Goal: Task Accomplishment & Management: Manage account settings

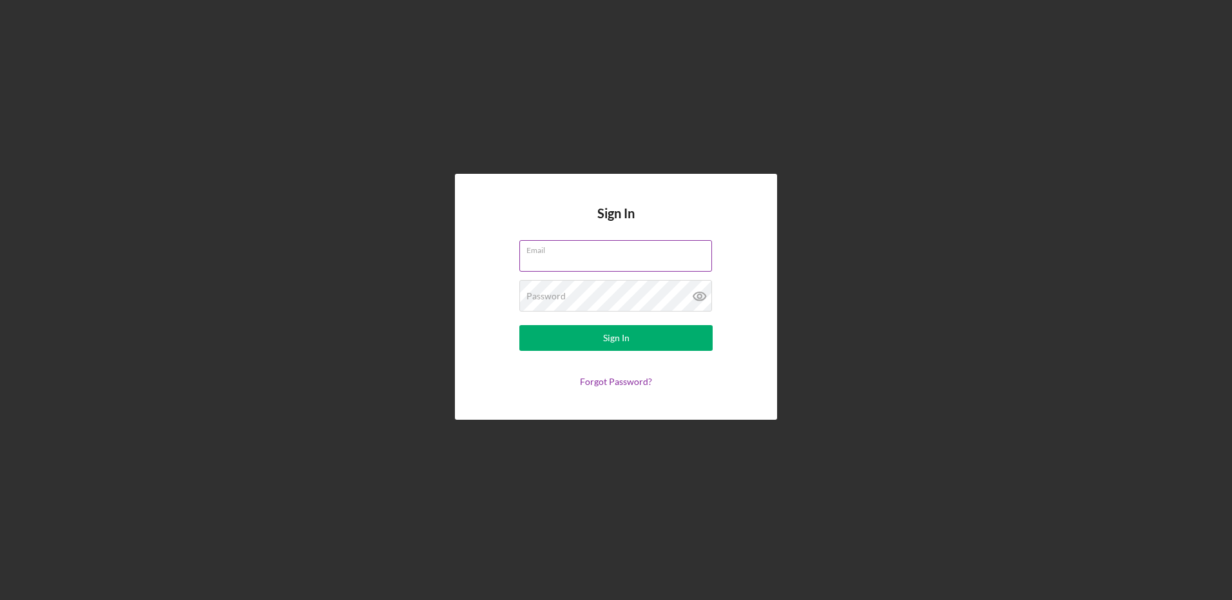
click at [555, 262] on input "Email" at bounding box center [615, 255] width 193 height 31
type input "[EMAIL_ADDRESS][DOMAIN_NAME]"
click at [519, 325] on button "Sign In" at bounding box center [615, 338] width 193 height 26
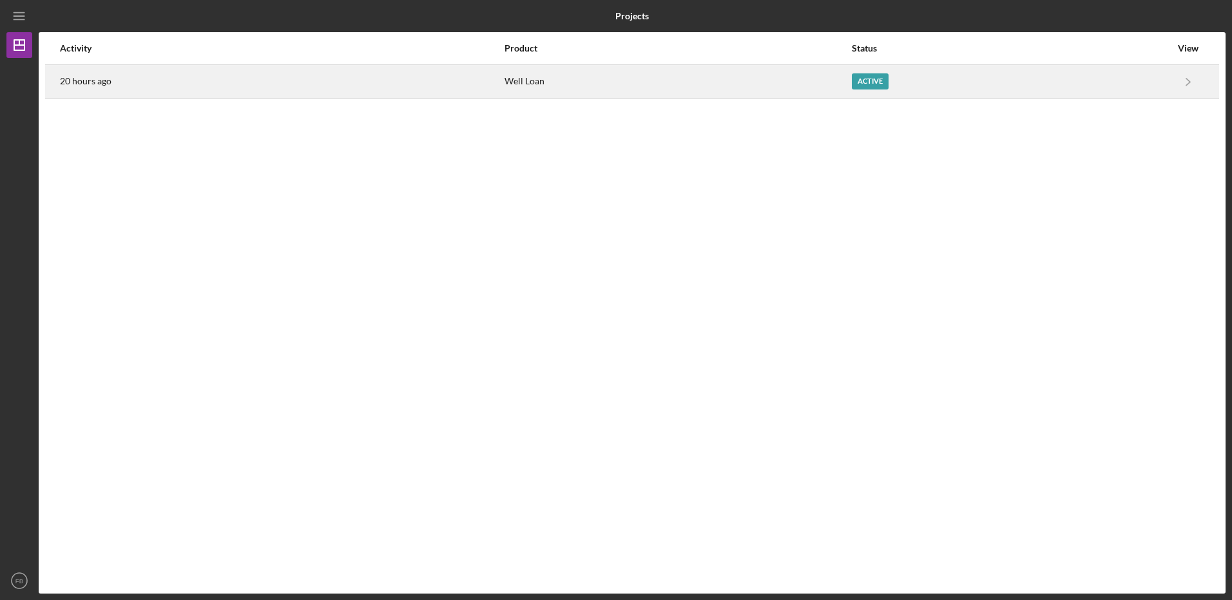
click at [522, 82] on div "Well Loan" at bounding box center [677, 82] width 346 height 32
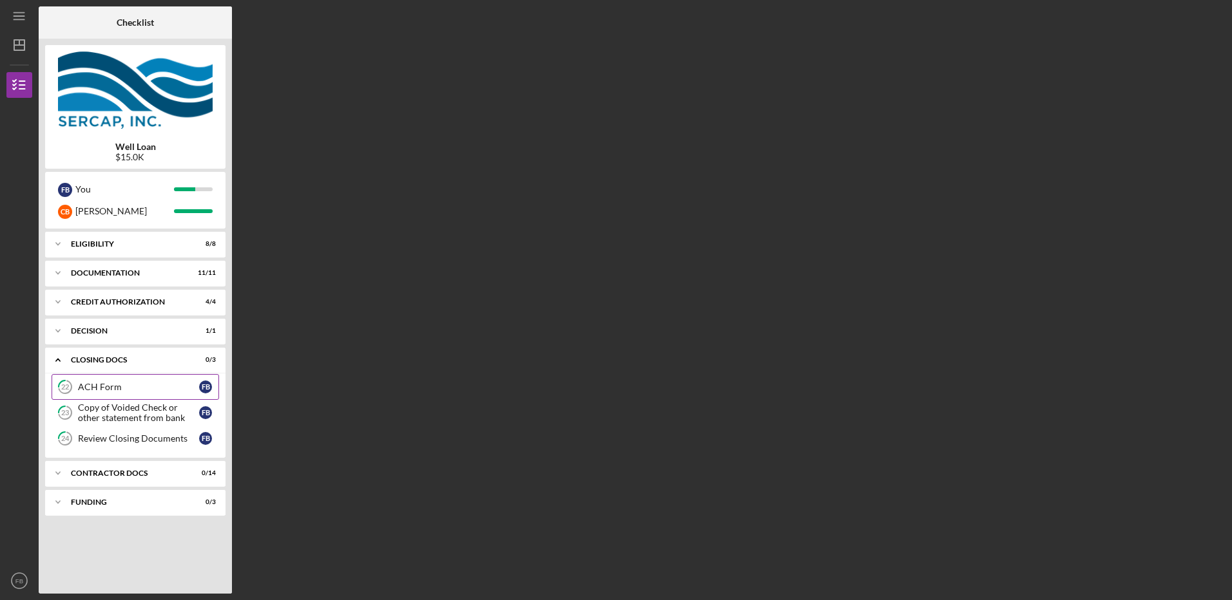
click at [100, 383] on div "ACH Form" at bounding box center [138, 387] width 121 height 10
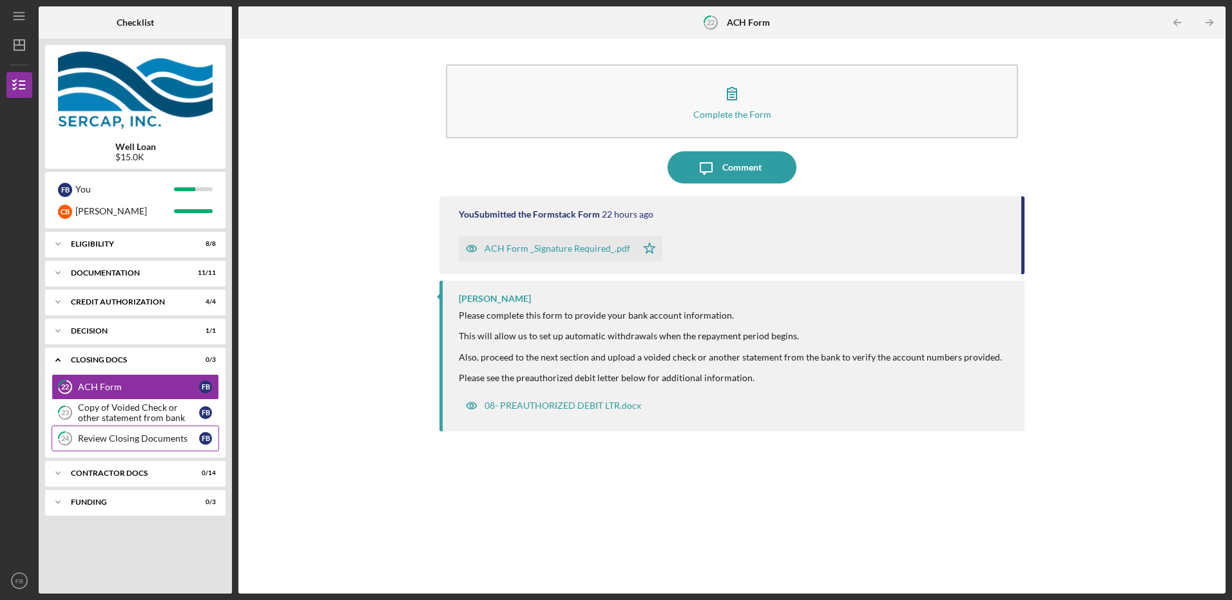
click at [99, 436] on div "Review Closing Documents" at bounding box center [138, 439] width 121 height 10
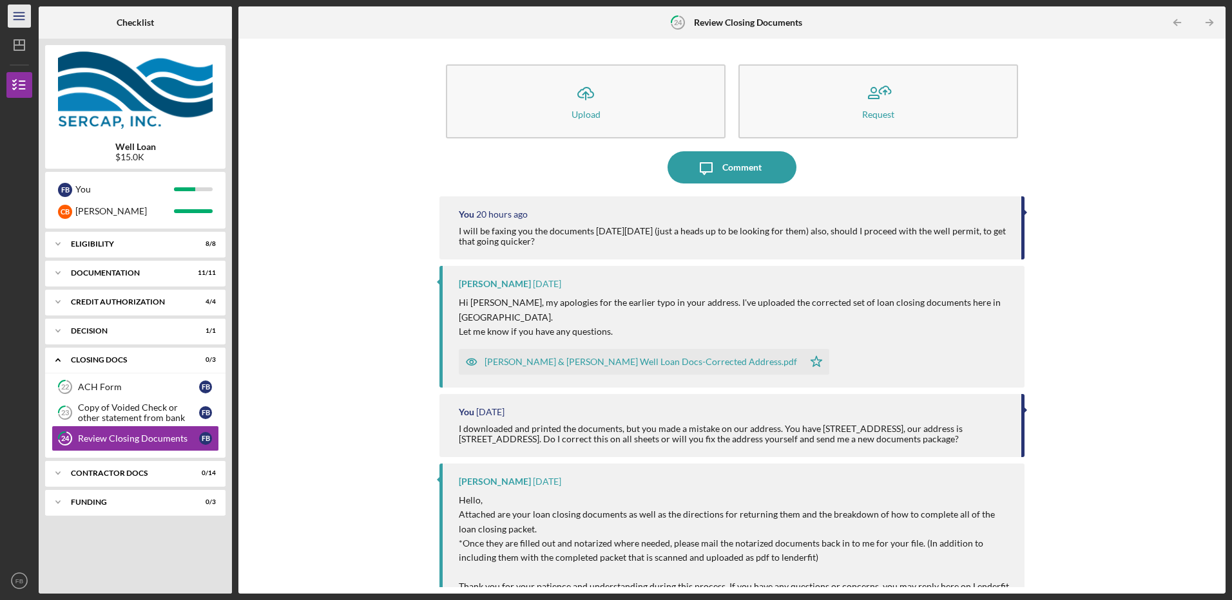
click at [19, 17] on icon "Icon/Menu" at bounding box center [19, 16] width 29 height 29
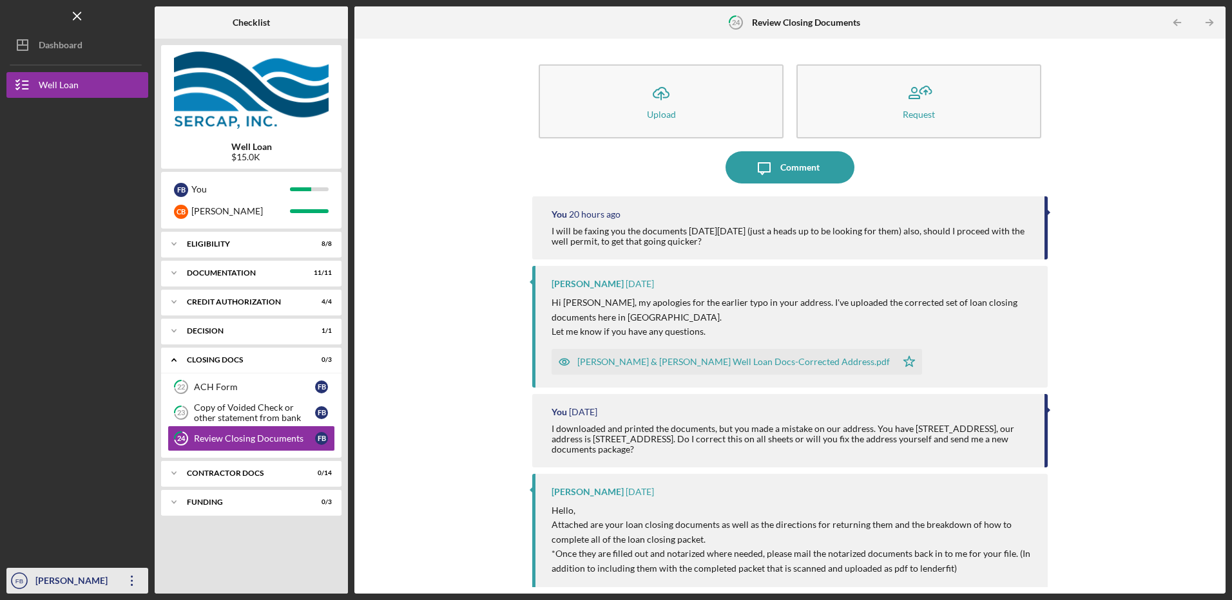
click at [23, 577] on icon "FB" at bounding box center [19, 581] width 26 height 32
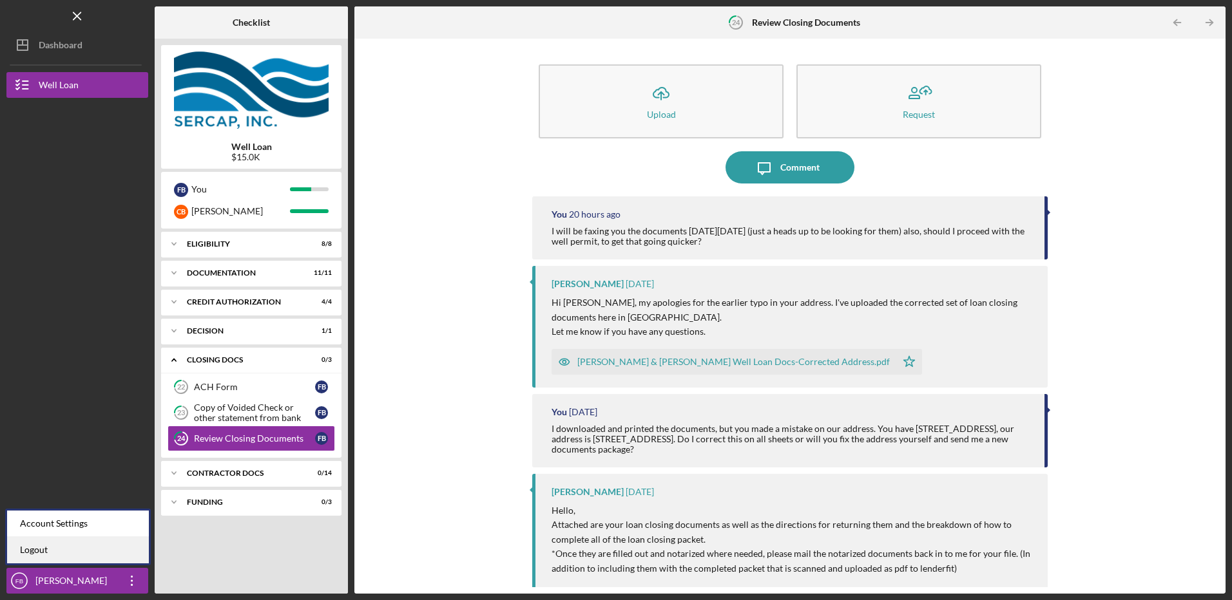
click at [43, 544] on link "Logout" at bounding box center [78, 550] width 142 height 26
